Goal: Task Accomplishment & Management: Manage account settings

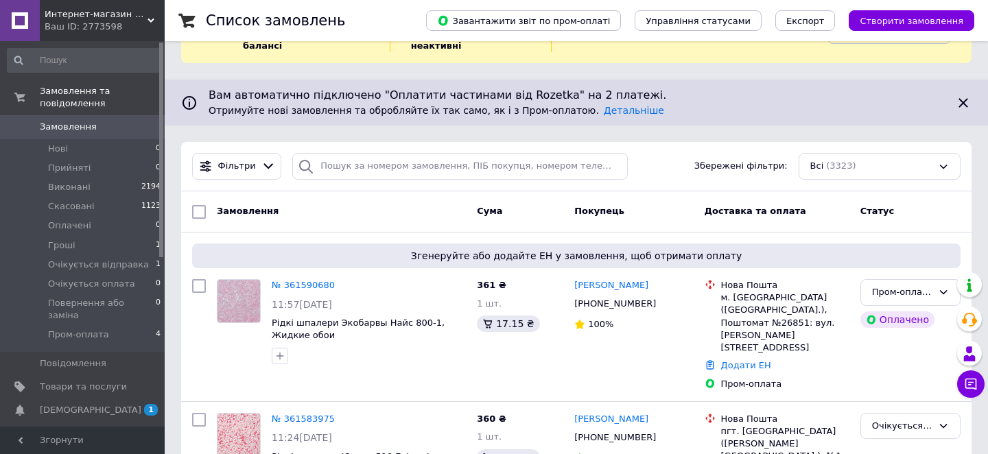
scroll to position [84, 0]
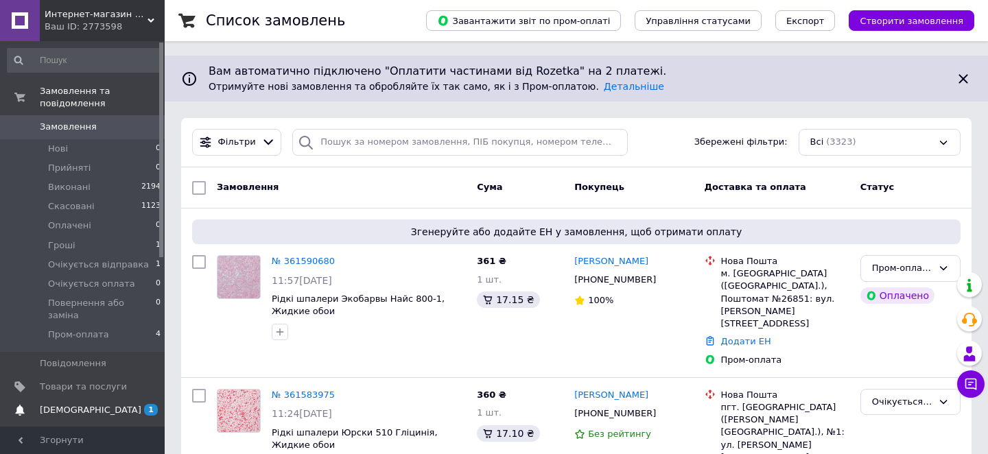
click at [130, 404] on span "1 0" at bounding box center [146, 410] width 38 height 12
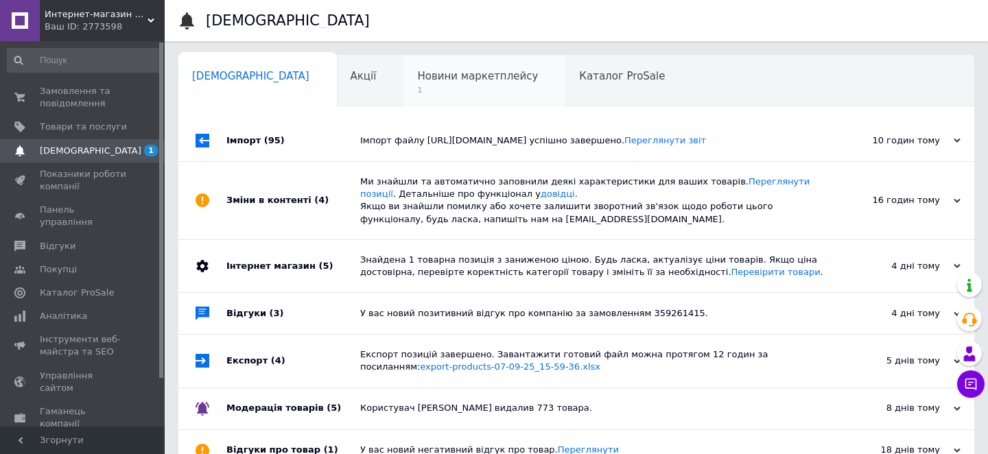
click at [417, 92] on span "1" at bounding box center [477, 90] width 121 height 10
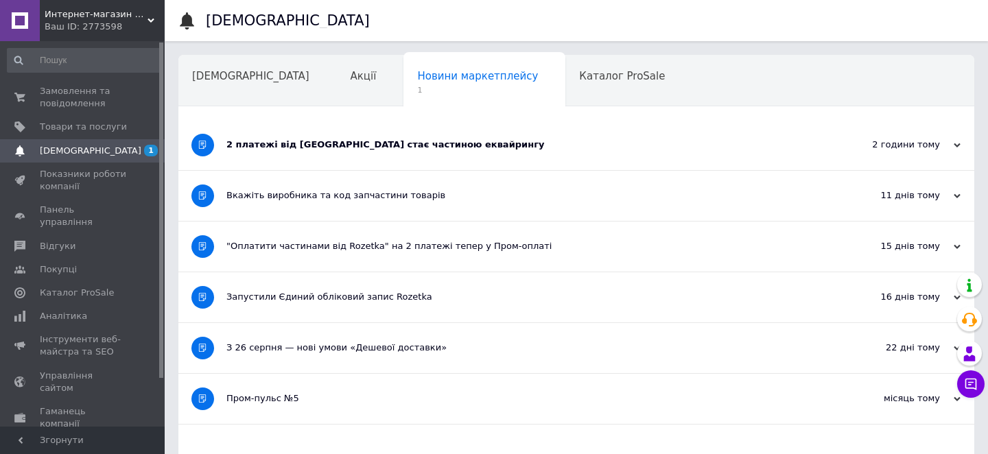
click at [363, 152] on div "2 платежі від Rozetka стає частиною еквайрингу" at bounding box center [524, 145] width 597 height 50
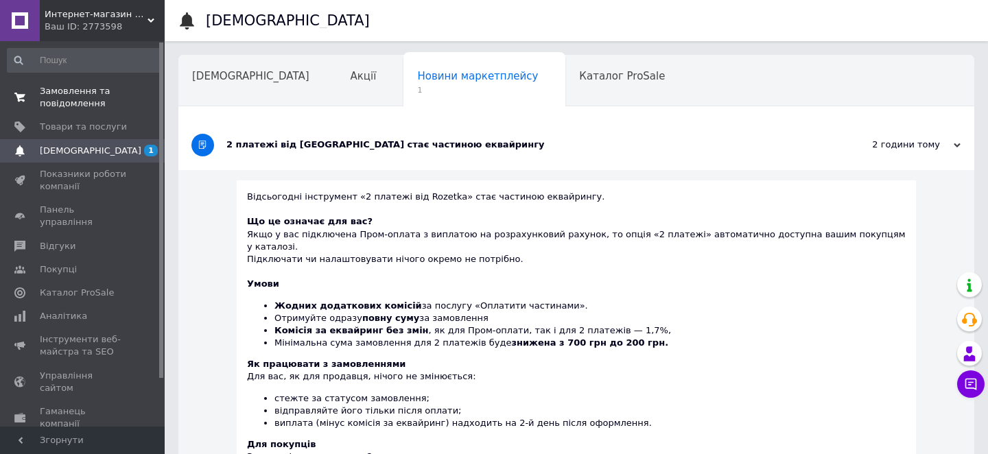
click at [86, 94] on span "Замовлення та повідомлення" at bounding box center [83, 97] width 87 height 25
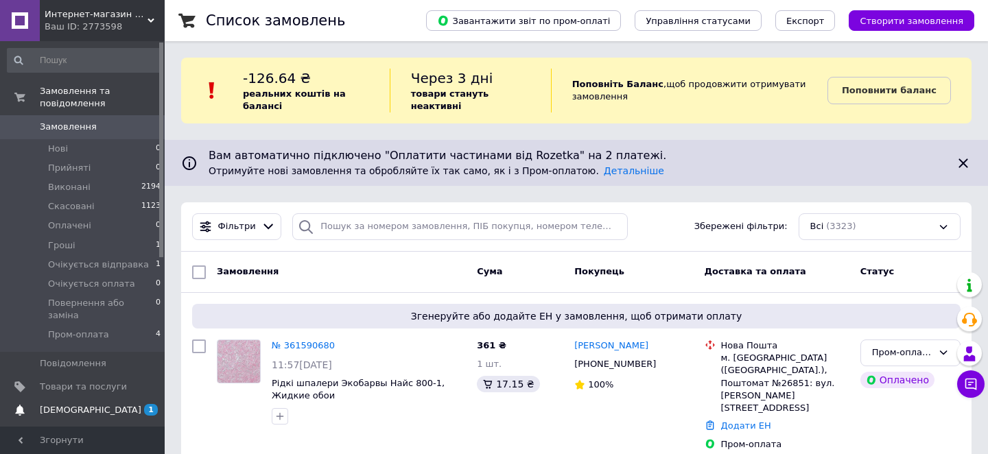
click at [149, 404] on span "1" at bounding box center [151, 410] width 14 height 12
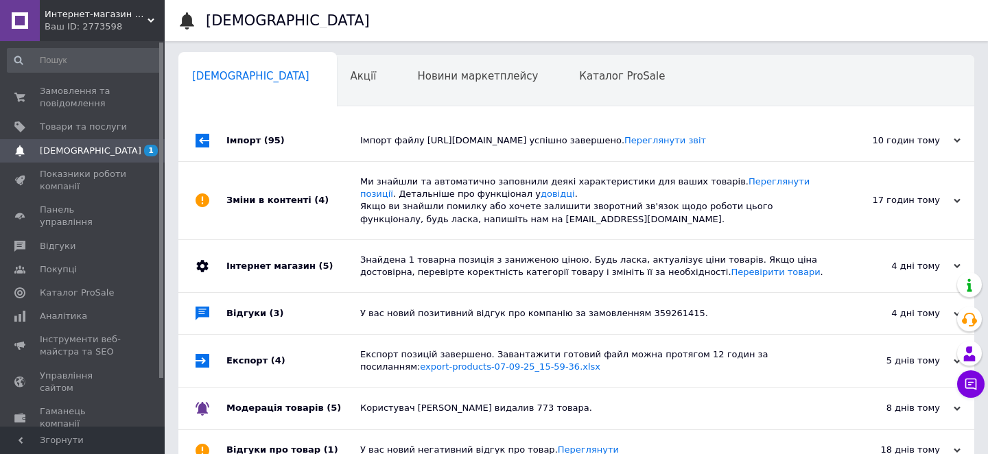
click at [329, 143] on div "Імпорт (95)" at bounding box center [293, 140] width 134 height 41
